Goal: Transaction & Acquisition: Purchase product/service

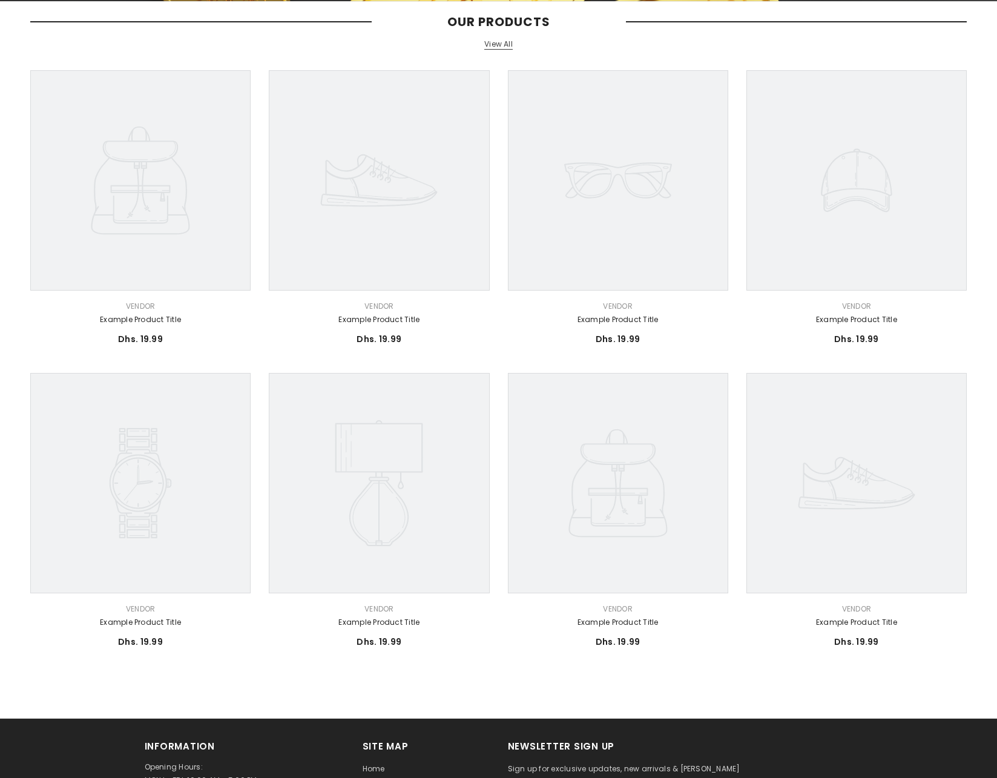
scroll to position [182, 0]
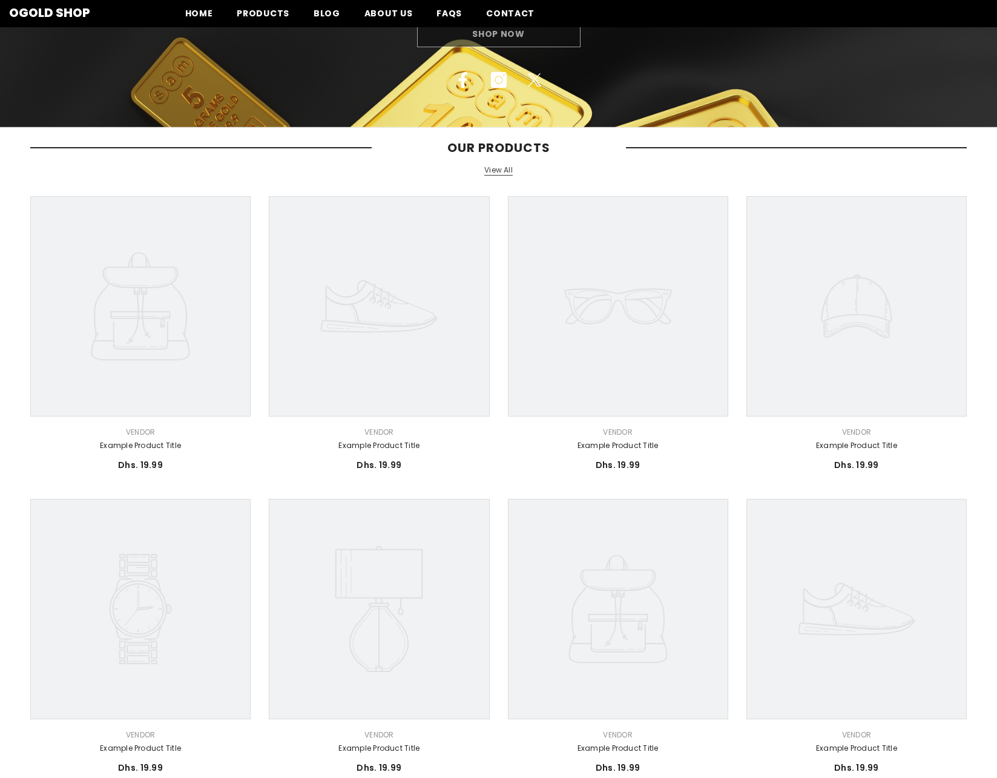
click at [507, 36] on div "Shop Now" at bounding box center [498, 34] width 997 height 27
click at [503, 171] on link "View All" at bounding box center [498, 170] width 28 height 10
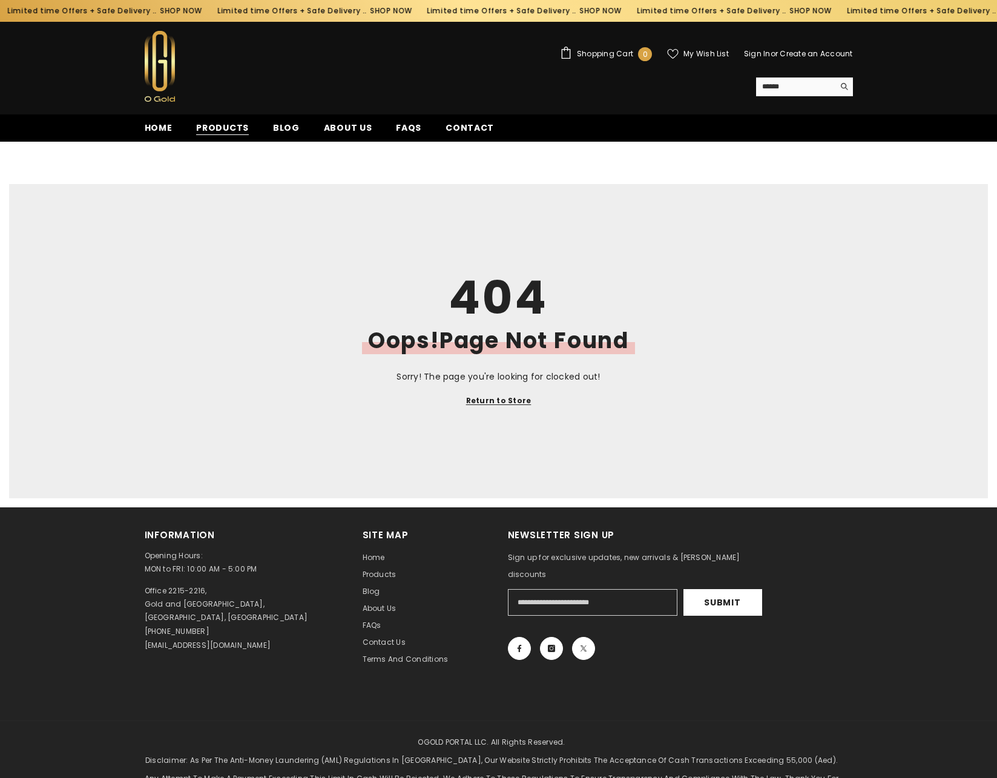
click at [215, 130] on span "Products" at bounding box center [222, 128] width 53 height 13
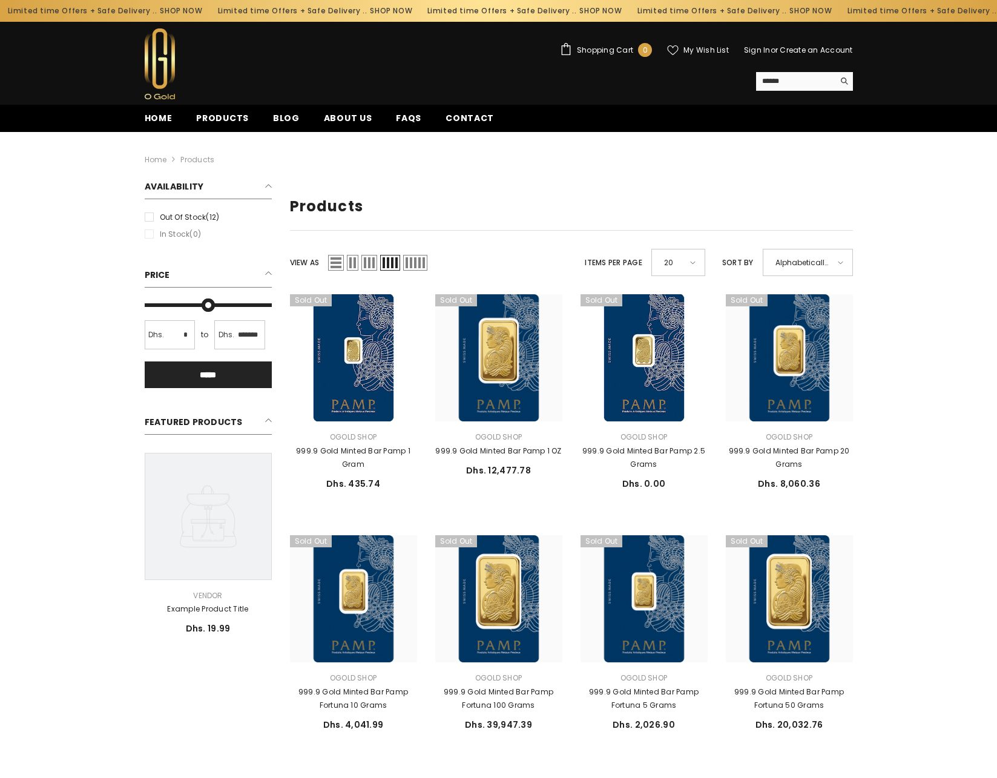
type input "*******"
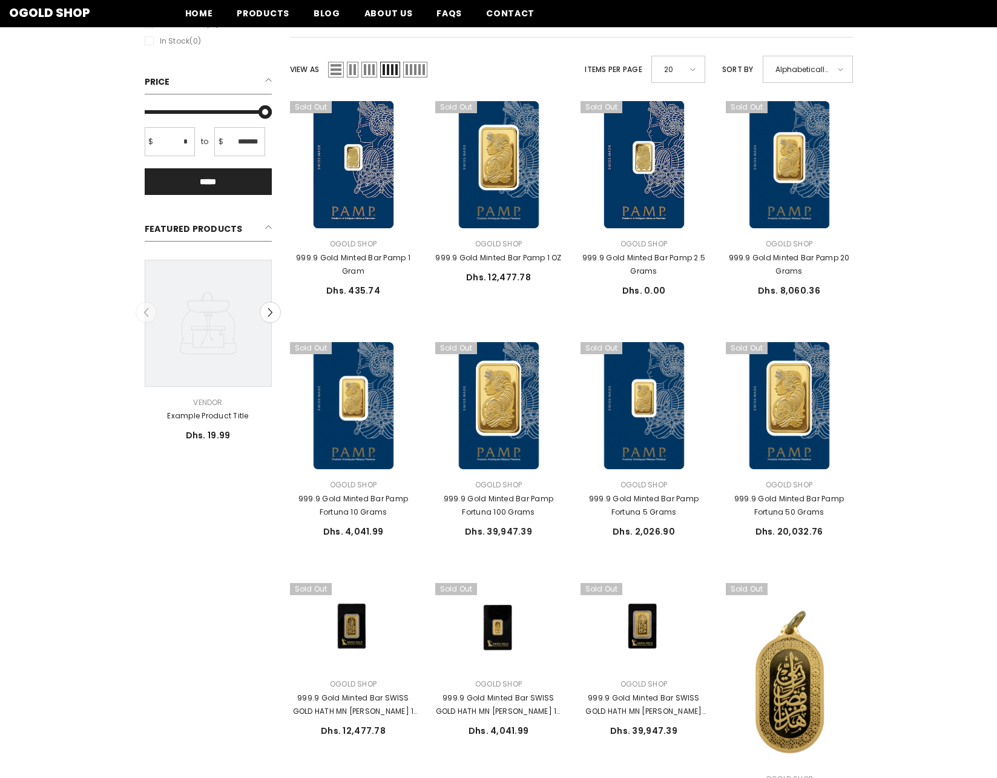
scroll to position [363, 0]
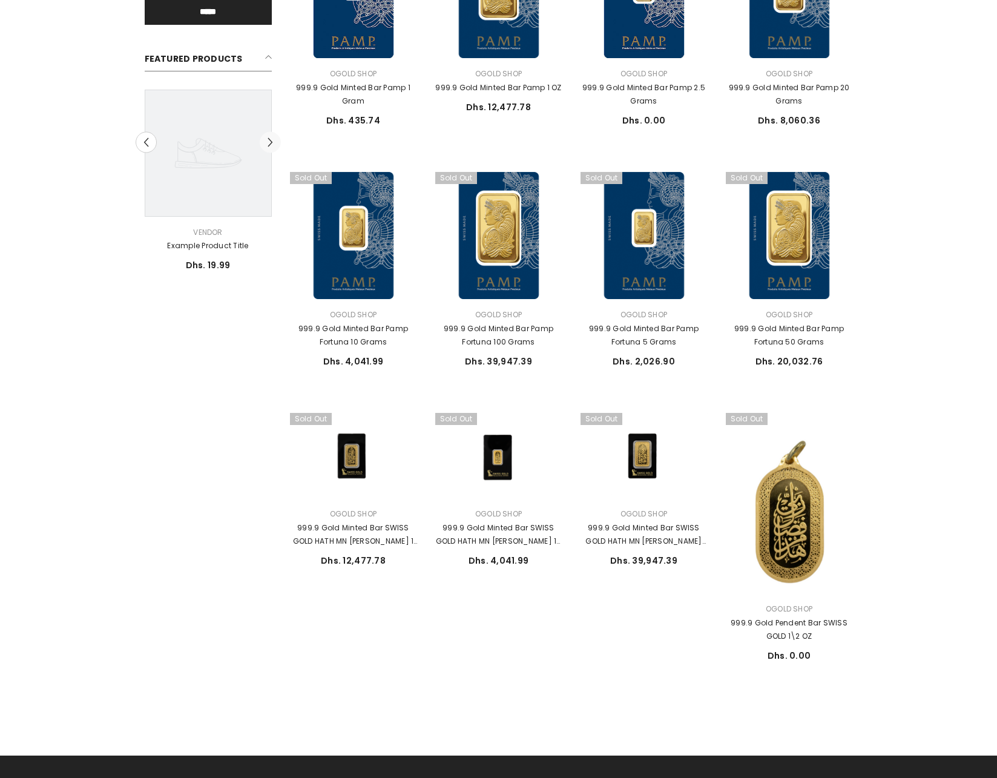
click at [266, 147] on icon "Next" at bounding box center [270, 142] width 10 height 10
click at [266, 147] on icon at bounding box center [208, 153] width 127 height 127
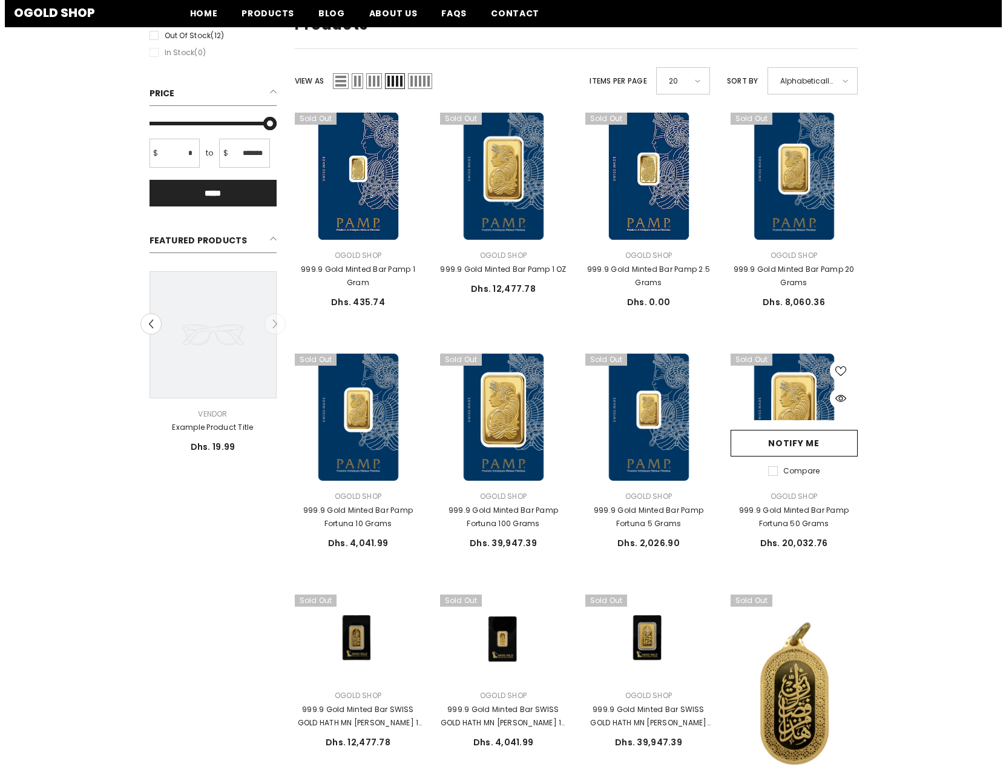
scroll to position [0, 0]
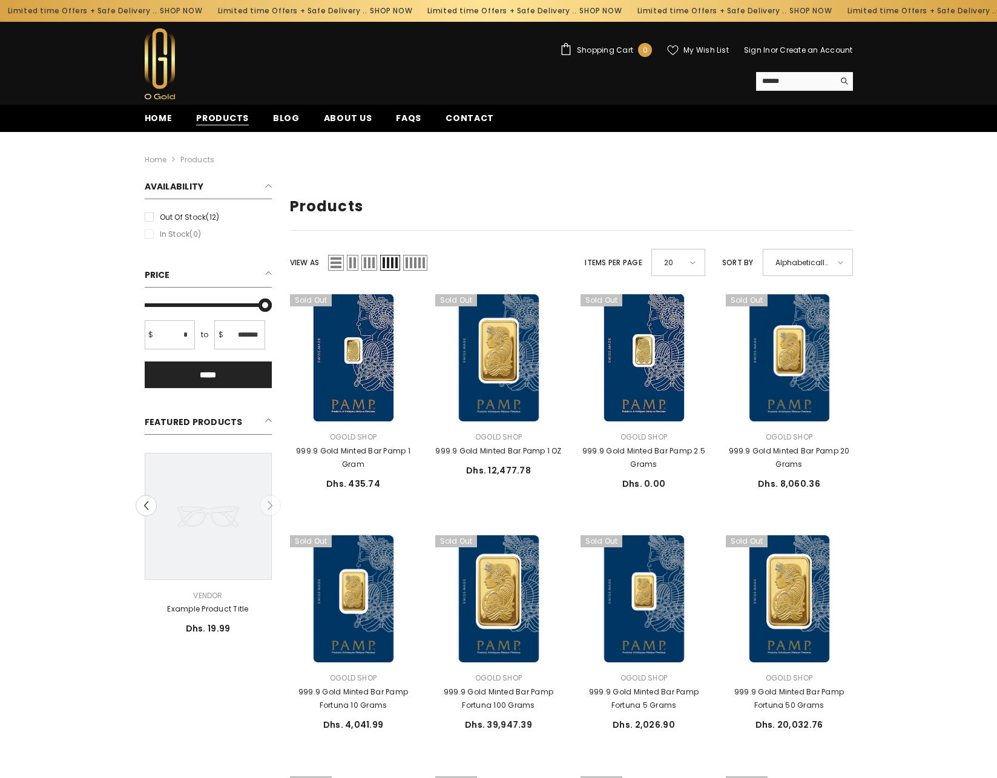
click at [220, 122] on span "Products" at bounding box center [222, 118] width 53 height 13
click at [606, 51] on span "Shopping Cart" at bounding box center [605, 50] width 56 height 7
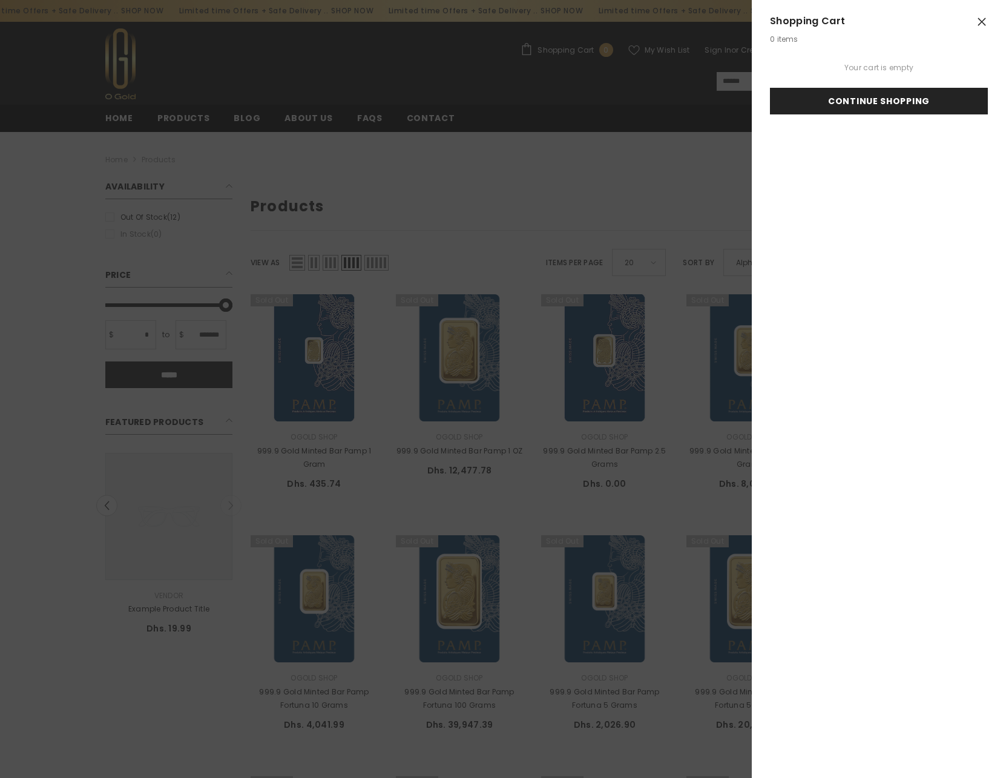
click at [909, 104] on link "Continue Shopping" at bounding box center [879, 101] width 218 height 27
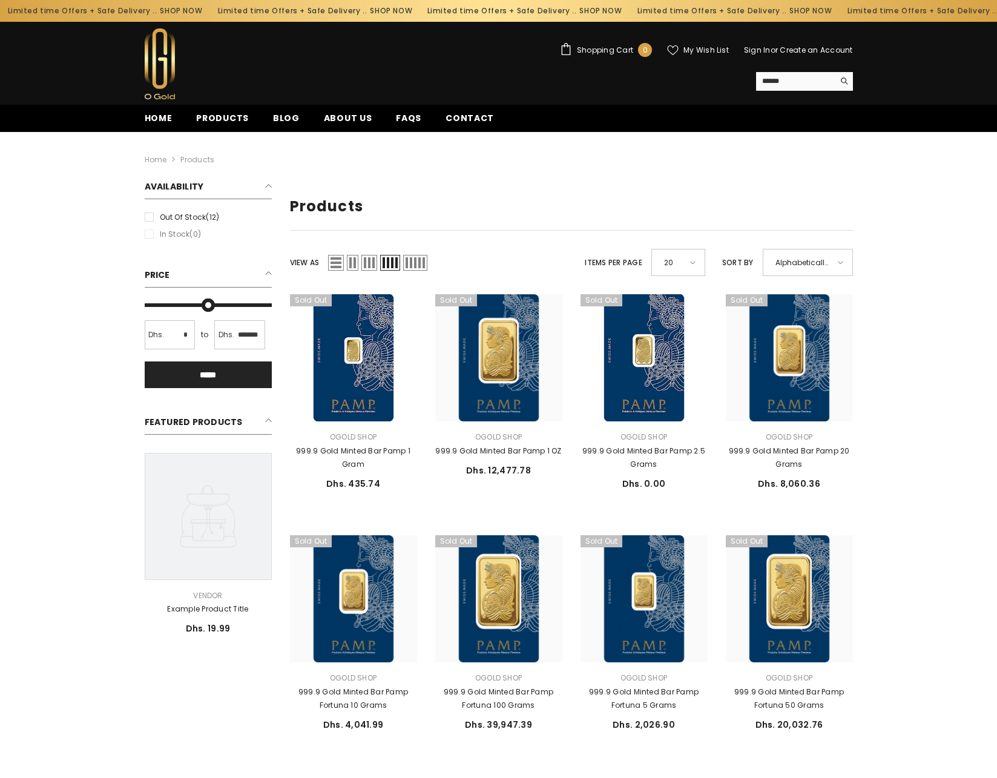
type input "*******"
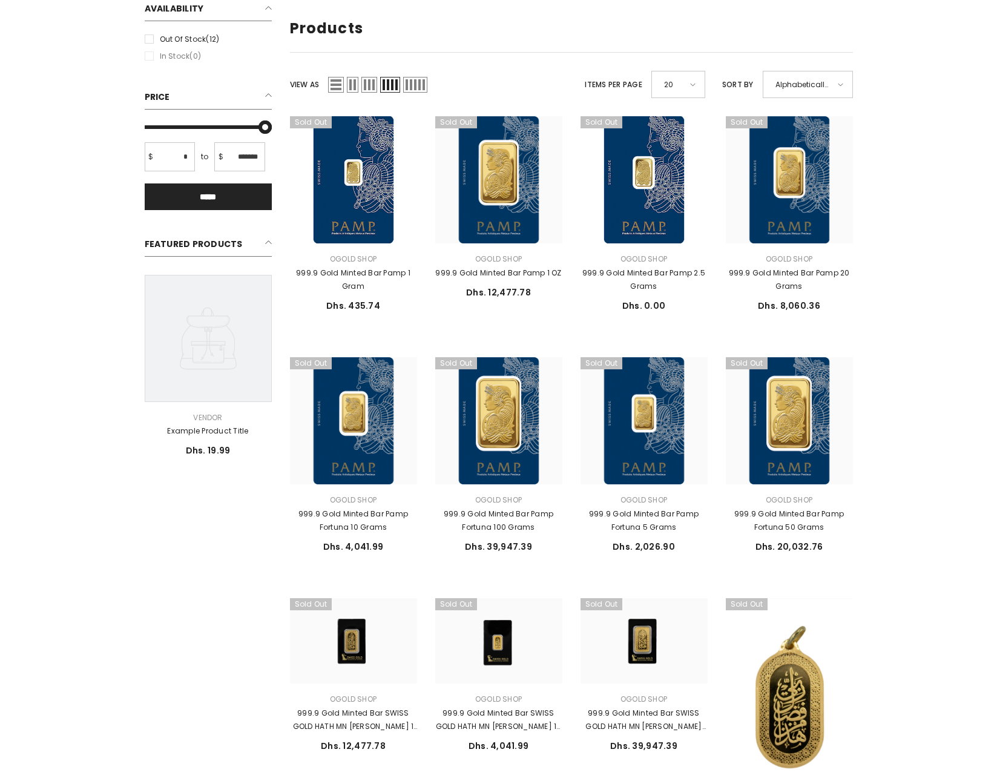
scroll to position [182, 0]
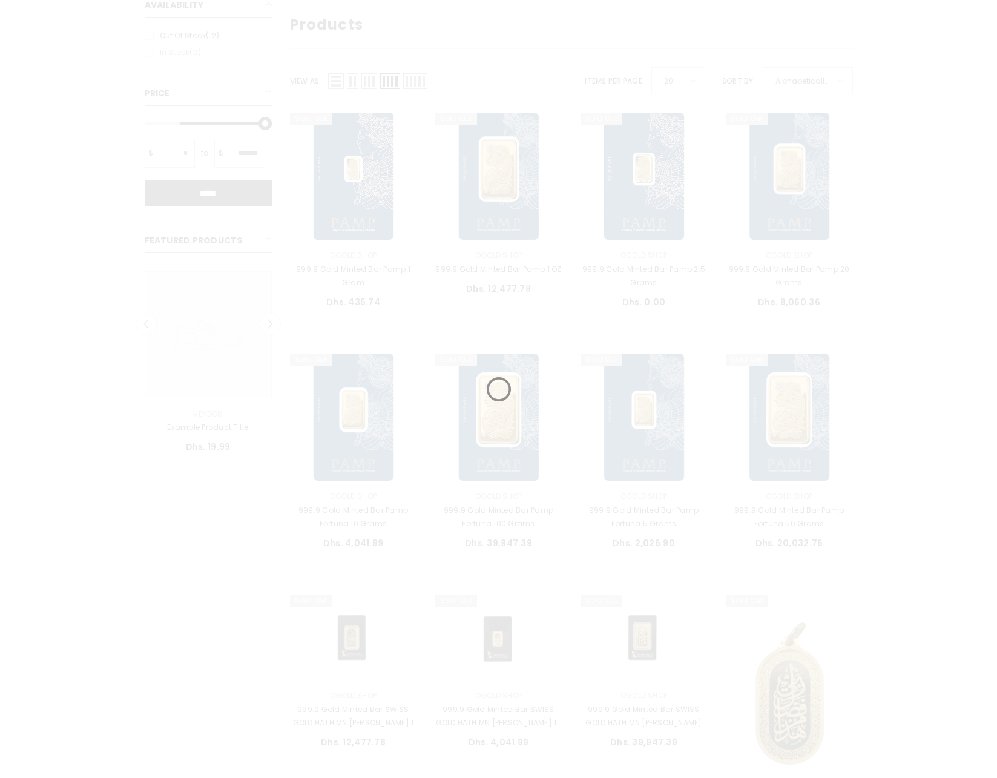
drag, startPoint x: 151, startPoint y: 128, endPoint x: 183, endPoint y: 127, distance: 32.1
click at [183, 123] on input "Min" at bounding box center [208, 123] width 127 height 0
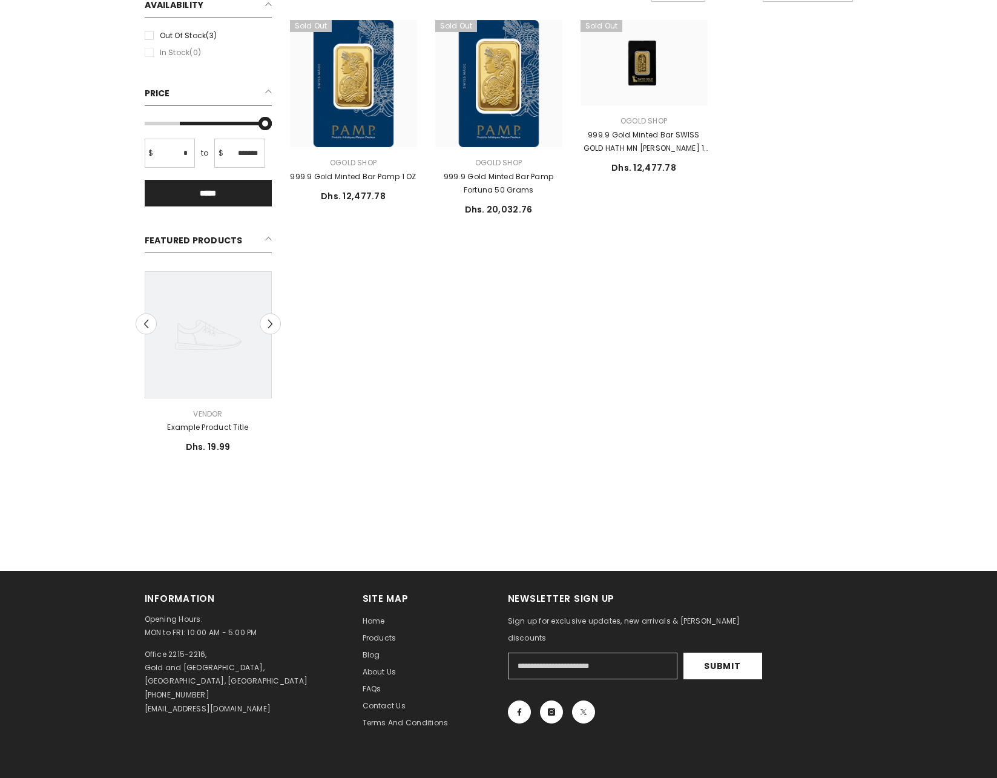
drag, startPoint x: 264, startPoint y: 123, endPoint x: 292, endPoint y: 125, distance: 27.9
click at [272, 123] on input "Max" at bounding box center [208, 123] width 127 height 0
drag, startPoint x: 226, startPoint y: 130, endPoint x: 235, endPoint y: 131, distance: 9.7
click at [235, 123] on input "Min" at bounding box center [208, 123] width 127 height 0
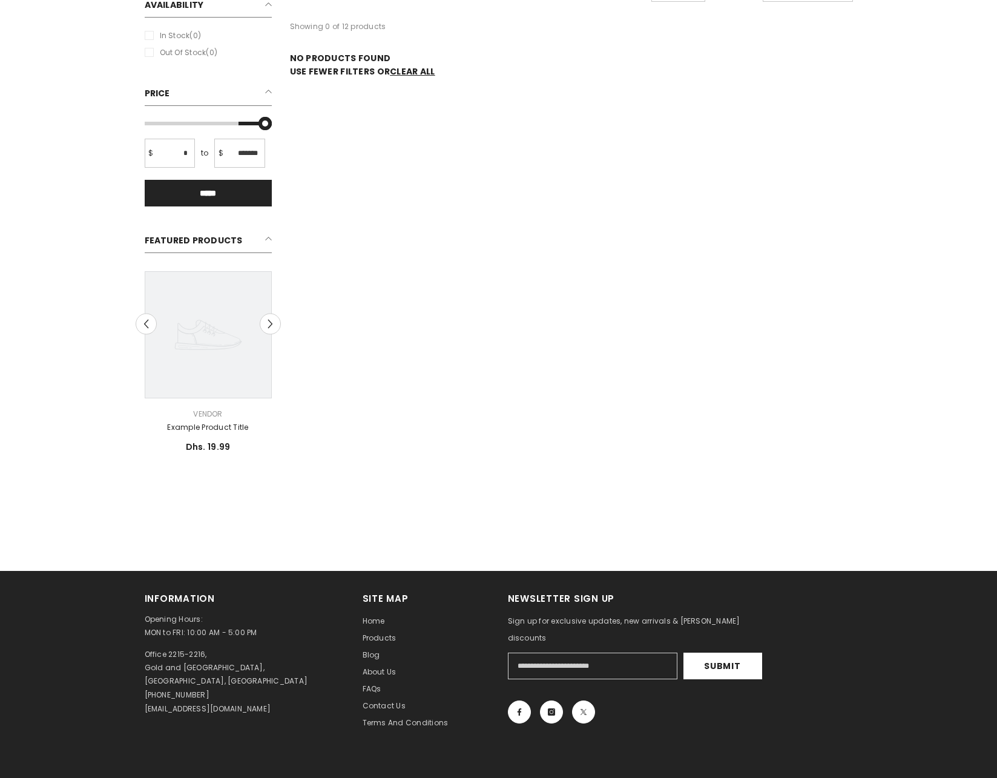
drag, startPoint x: 235, startPoint y: 131, endPoint x: 202, endPoint y: 127, distance: 33.6
click at [202, 127] on div "$ 807128 Min ****** to $ 1087743 1087743 Max ******* *****" at bounding box center [208, 157] width 127 height 97
type input "******"
drag, startPoint x: 234, startPoint y: 120, endPoint x: 198, endPoint y: 128, distance: 37.0
click at [198, 123] on input "Min" at bounding box center [208, 123] width 127 height 0
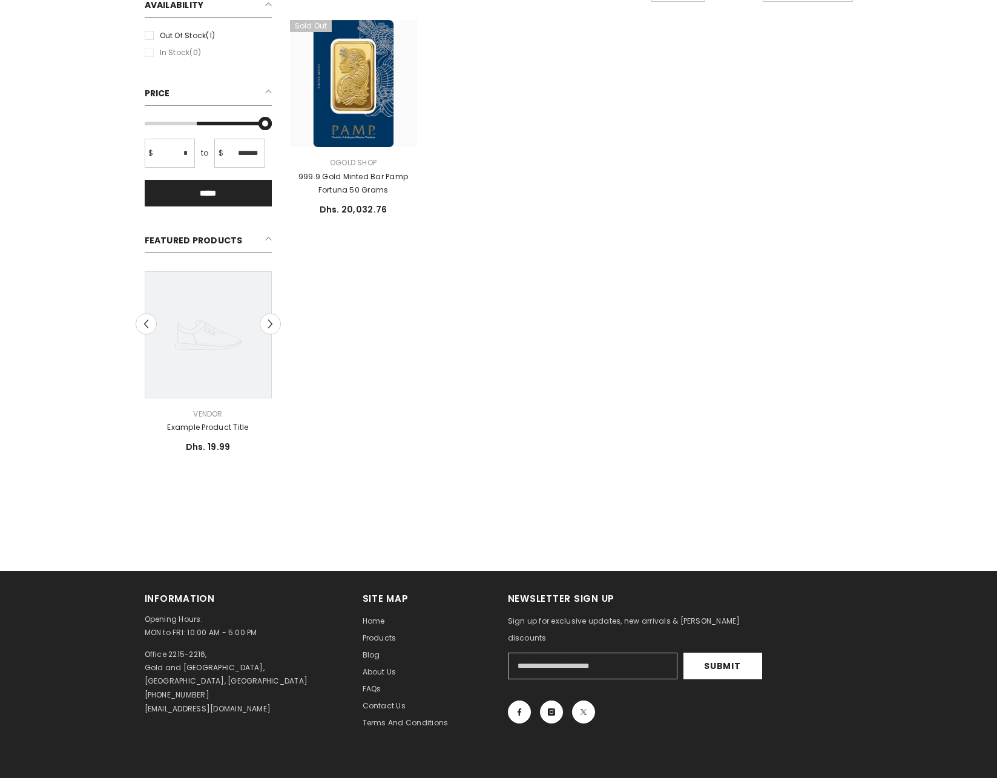
click at [360, 110] on link "Notify me" at bounding box center [353, 118] width 127 height 27
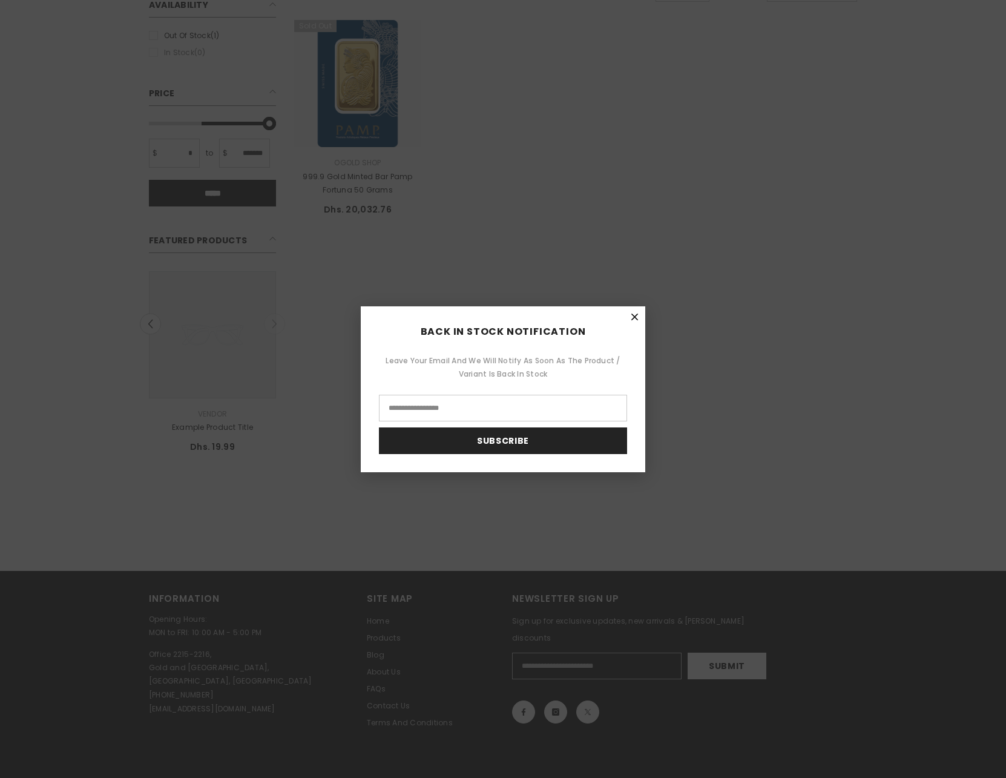
click at [633, 313] on icon "Close" at bounding box center [634, 316] width 9 height 9
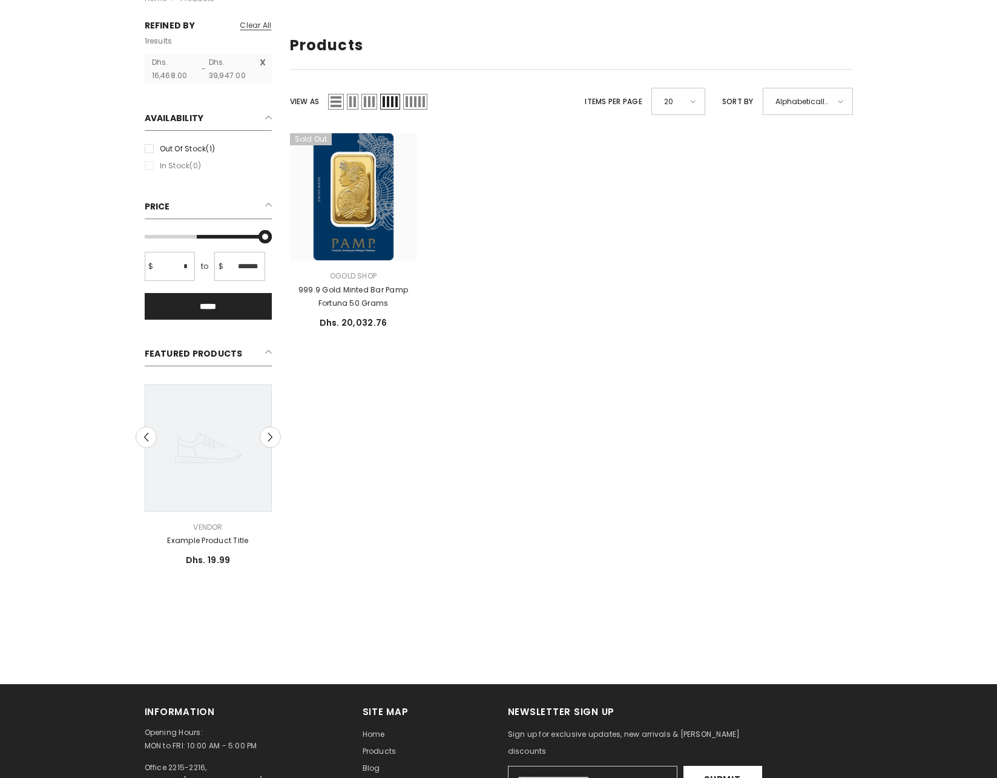
scroll to position [32, 0]
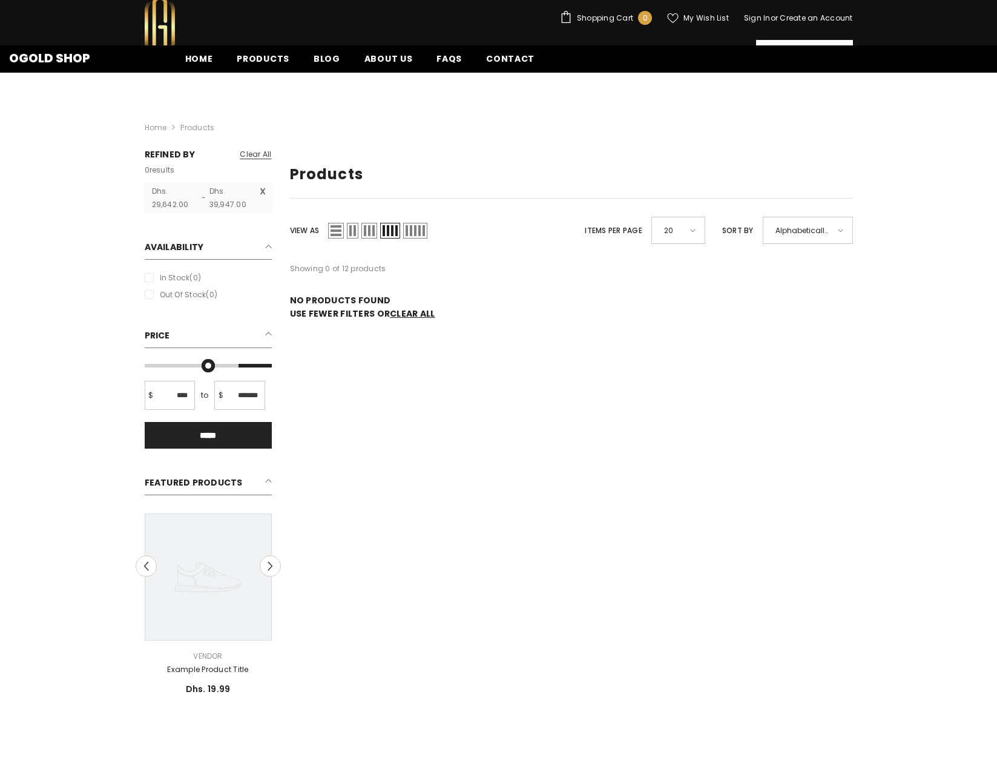
scroll to position [274, 0]
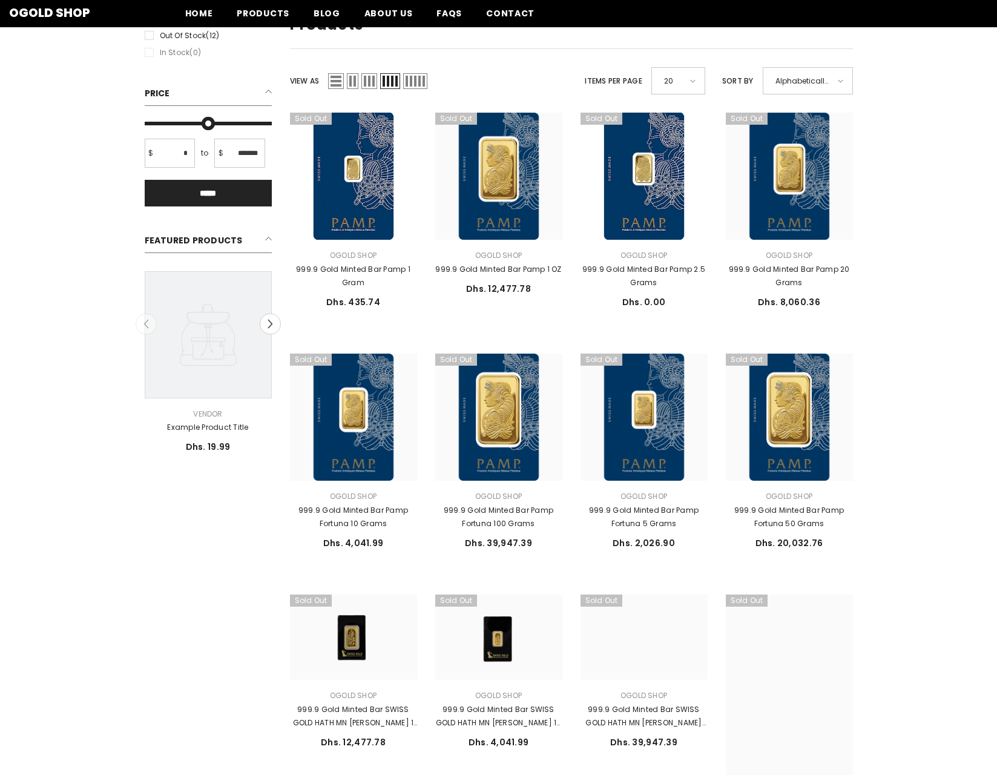
scroll to position [145, 0]
